Goal: Task Accomplishment & Management: Use online tool/utility

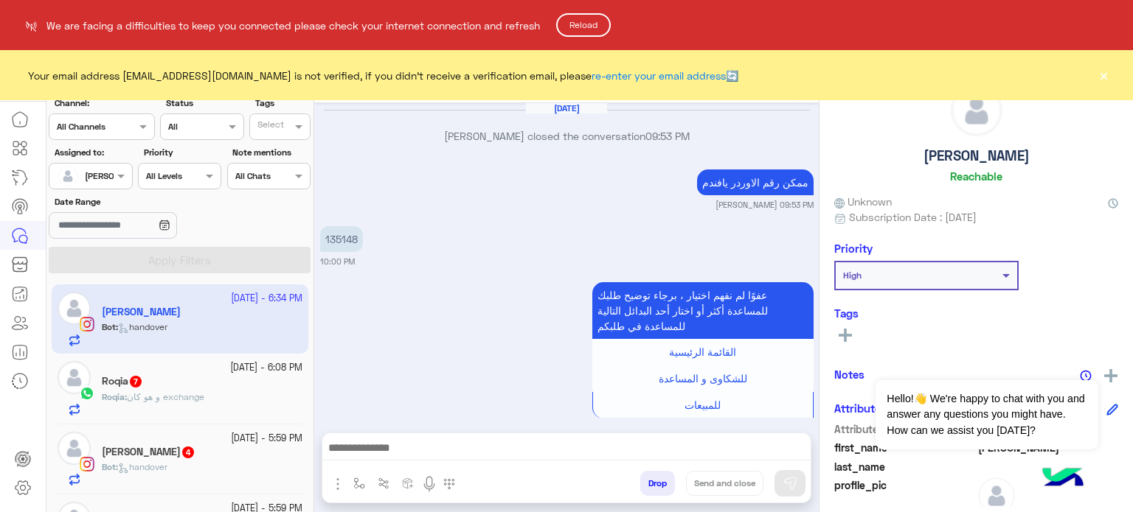
scroll to position [555, 0]
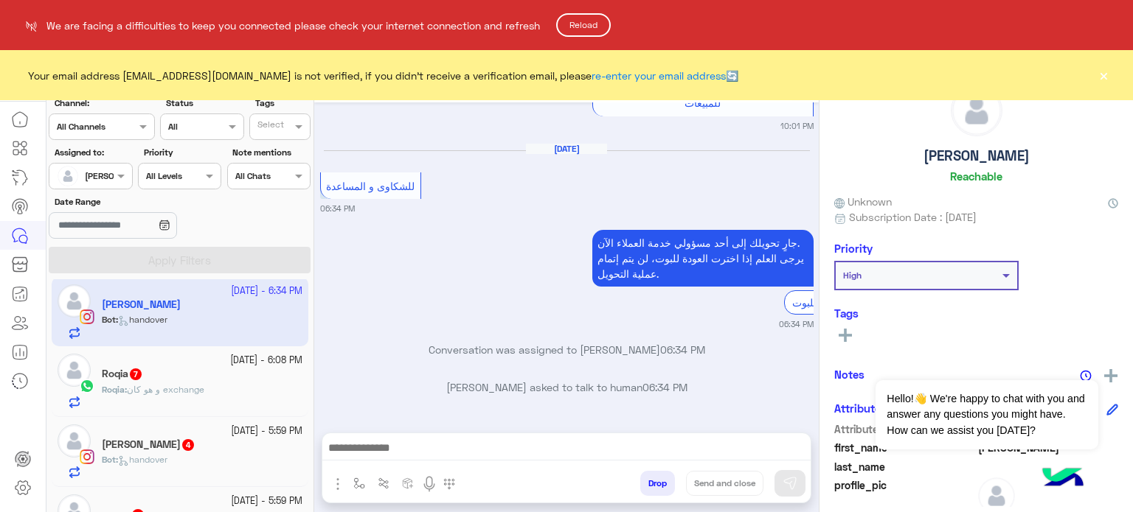
click at [591, 26] on button "Reload" at bounding box center [583, 25] width 55 height 24
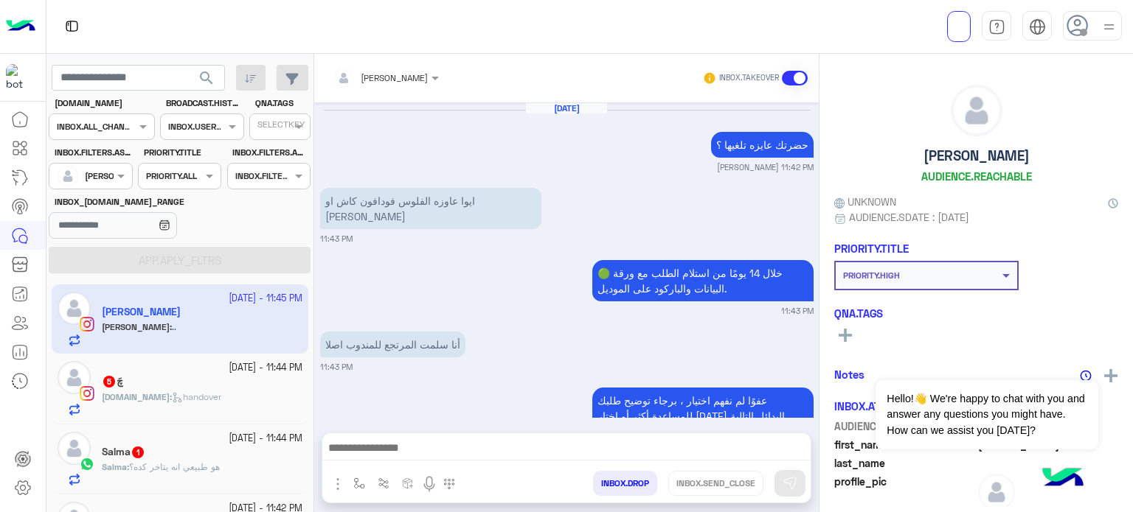
scroll to position [608, 0]
